Goal: Task Accomplishment & Management: Use online tool/utility

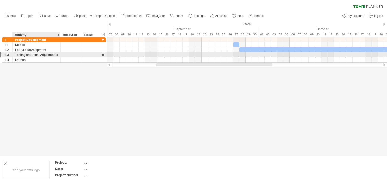
click at [33, 53] on div "Testing and Final Adjustments" at bounding box center [36, 54] width 43 height 5
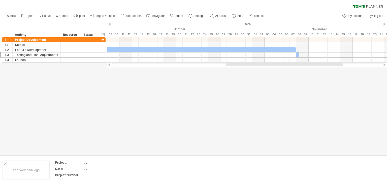
drag, startPoint x: 168, startPoint y: 65, endPoint x: 237, endPoint y: 64, distance: 69.2
click at [237, 64] on div at bounding box center [284, 64] width 117 height 3
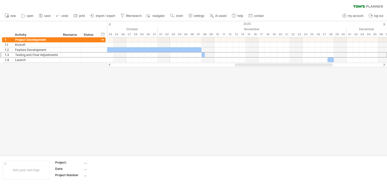
drag, startPoint x: 287, startPoint y: 65, endPoint x: 327, endPoint y: 63, distance: 39.5
click at [327, 63] on div at bounding box center [284, 64] width 98 height 3
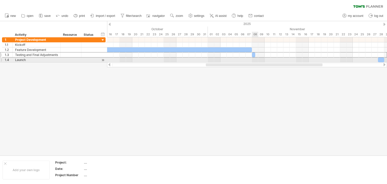
drag, startPoint x: 278, startPoint y: 64, endPoint x: 258, endPoint y: 59, distance: 20.7
click at [258, 59] on div "Trying to reach [DOMAIN_NAME] Connected again... 0% clear filter new 1" at bounding box center [193, 92] width 387 height 184
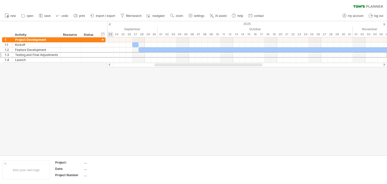
drag, startPoint x: 255, startPoint y: 65, endPoint x: 195, endPoint y: 65, distance: 59.4
click at [195, 65] on div at bounding box center [208, 64] width 108 height 3
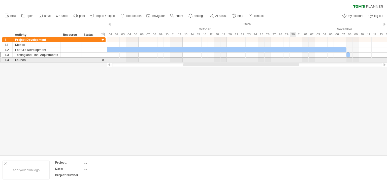
drag, startPoint x: 269, startPoint y: 63, endPoint x: 290, endPoint y: 62, distance: 20.7
click at [290, 62] on div "Trying to reach [DOMAIN_NAME] Connected again... 0% clear filter new 1" at bounding box center [193, 92] width 387 height 184
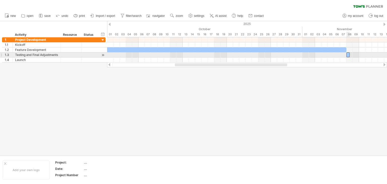
click at [347, 55] on div at bounding box center [347, 54] width 3 height 5
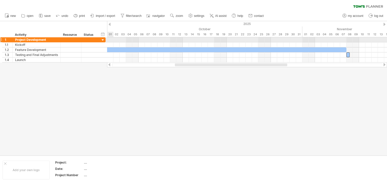
click at [102, 39] on div at bounding box center [102, 40] width 5 height 5
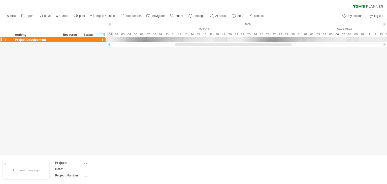
click at [102, 39] on div at bounding box center [102, 40] width 5 height 5
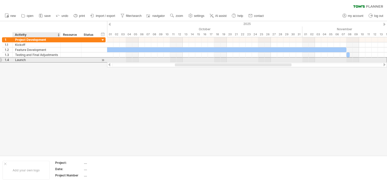
click at [55, 60] on div "Launch" at bounding box center [36, 59] width 43 height 5
drag, startPoint x: 223, startPoint y: 65, endPoint x: 229, endPoint y: 61, distance: 7.3
click at [229, 61] on div "Trying to reach [DOMAIN_NAME] Connected again... 0% clear filter new 1" at bounding box center [193, 92] width 387 height 184
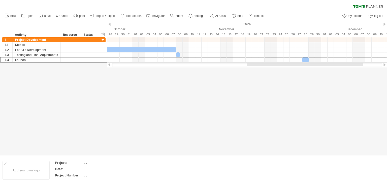
drag, startPoint x: 289, startPoint y: 65, endPoint x: 354, endPoint y: 68, distance: 65.3
click at [354, 68] on div "Trying to reach [DOMAIN_NAME] Connected again... 0% clear filter new 1" at bounding box center [193, 92] width 387 height 184
